Goal: Obtain resource: Obtain resource

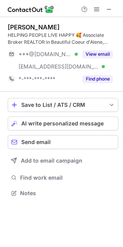
scroll to position [188, 123]
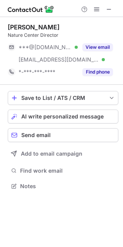
scroll to position [181, 123]
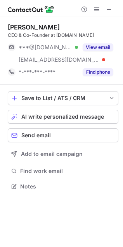
scroll to position [181, 123]
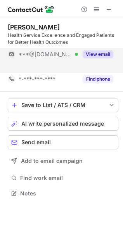
scroll to position [4, 4]
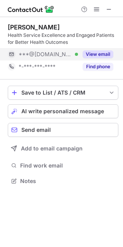
click at [97, 55] on button "View email" at bounding box center [98, 54] width 31 height 8
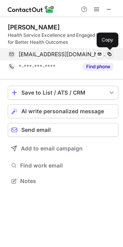
click at [110, 54] on span at bounding box center [109, 54] width 6 height 6
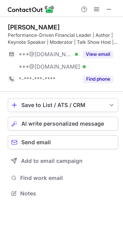
scroll to position [4, 4]
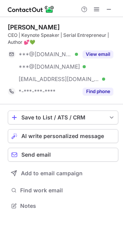
scroll to position [200, 123]
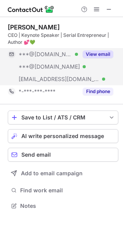
click at [90, 55] on button "View email" at bounding box center [98, 54] width 31 height 8
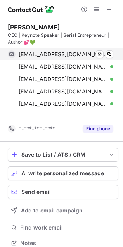
scroll to position [225, 123]
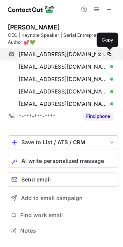
click at [112, 56] on span at bounding box center [109, 54] width 6 height 6
